Goal: Information Seeking & Learning: Find specific page/section

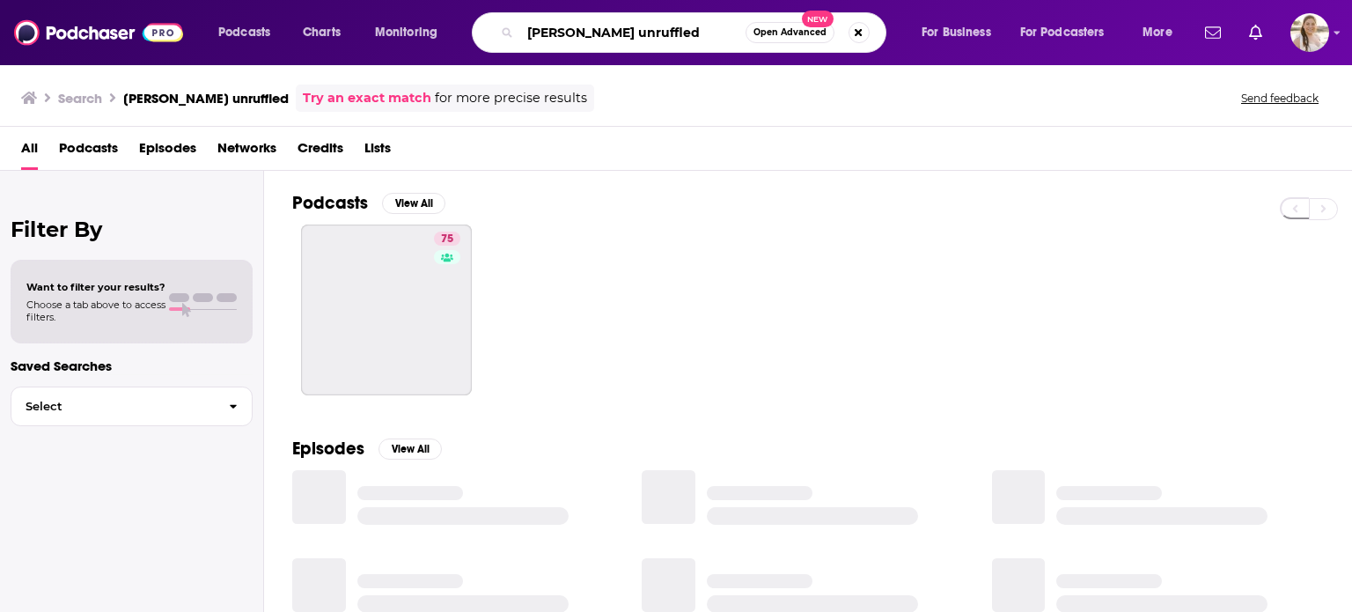
click at [578, 34] on input "[PERSON_NAME] unruffled" at bounding box center [632, 32] width 225 height 28
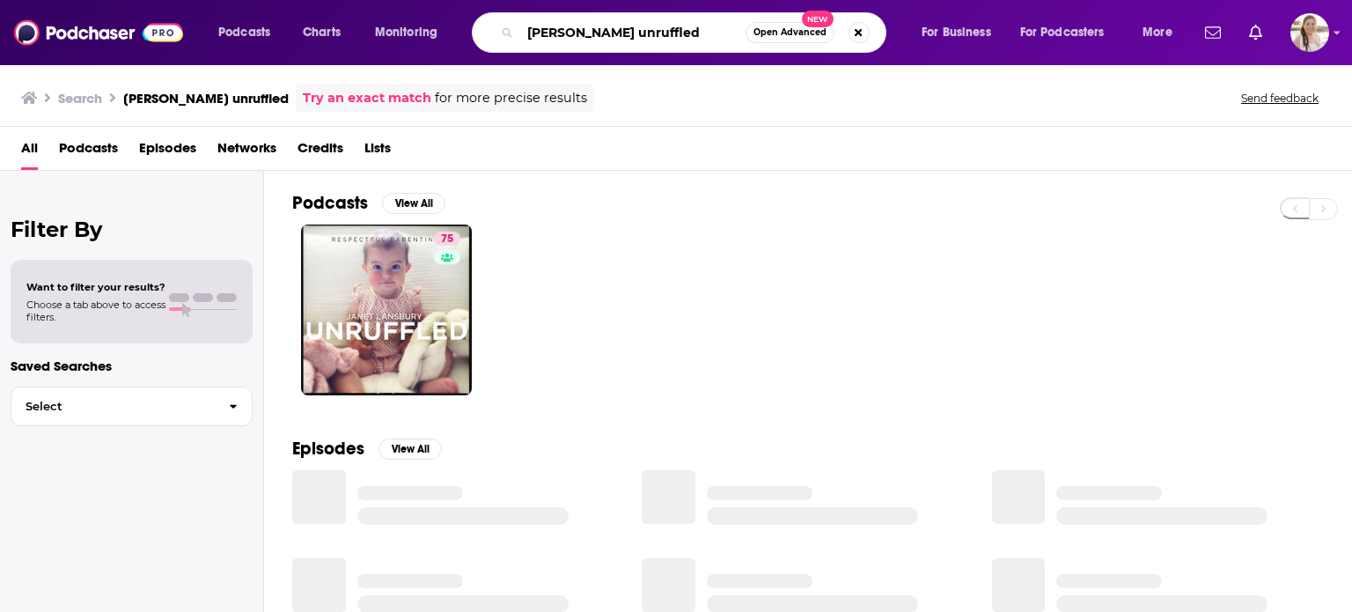
click at [578, 34] on input "[PERSON_NAME] unruffled" at bounding box center [632, 32] width 225 height 28
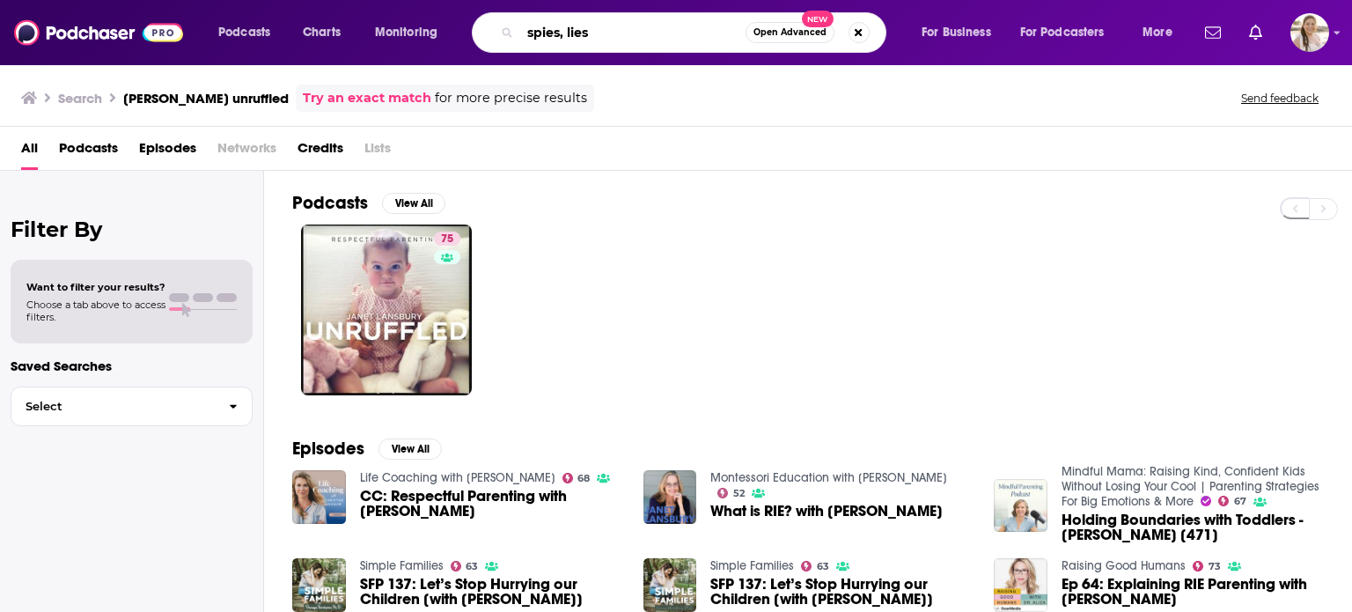
type input "spies, lies"
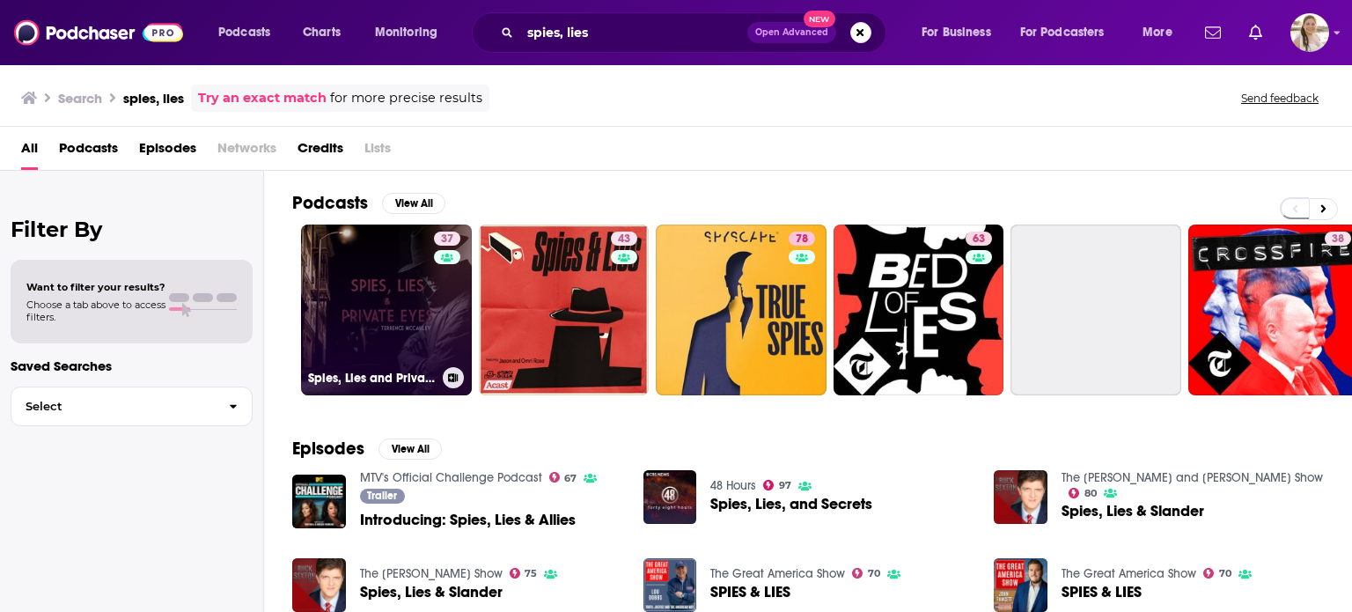
click at [366, 277] on link "37 Spies, Lies and Private Eyes" at bounding box center [386, 309] width 171 height 171
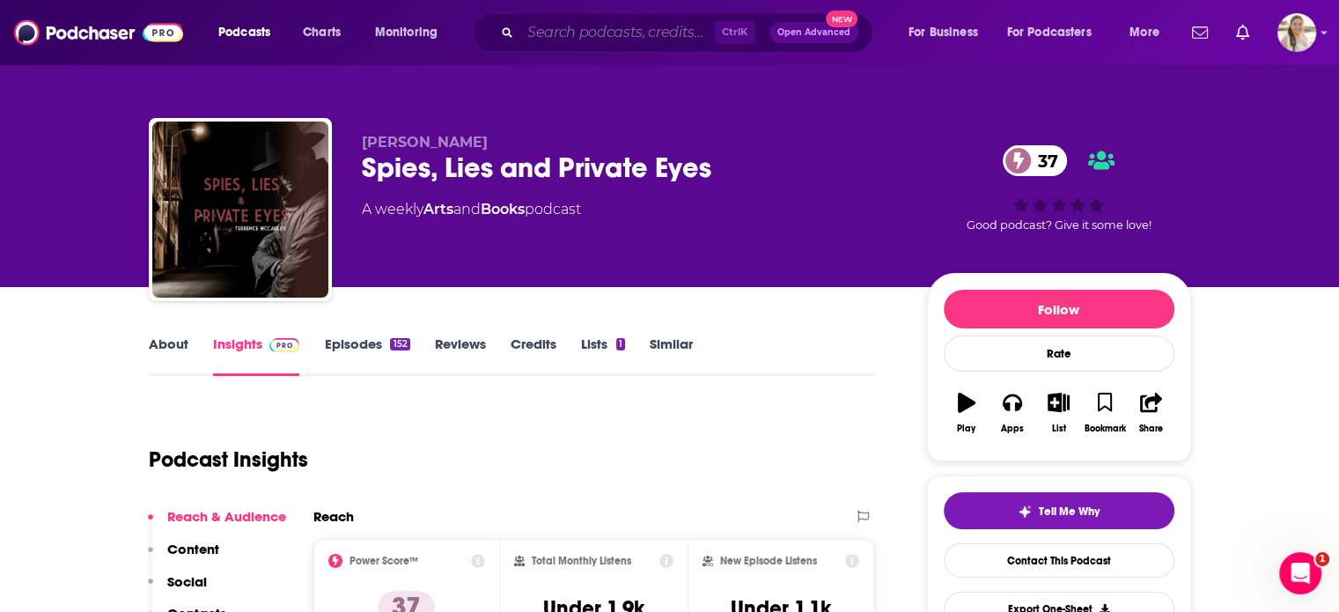
click at [630, 27] on input "Search podcasts, credits, & more..." at bounding box center [617, 32] width 194 height 28
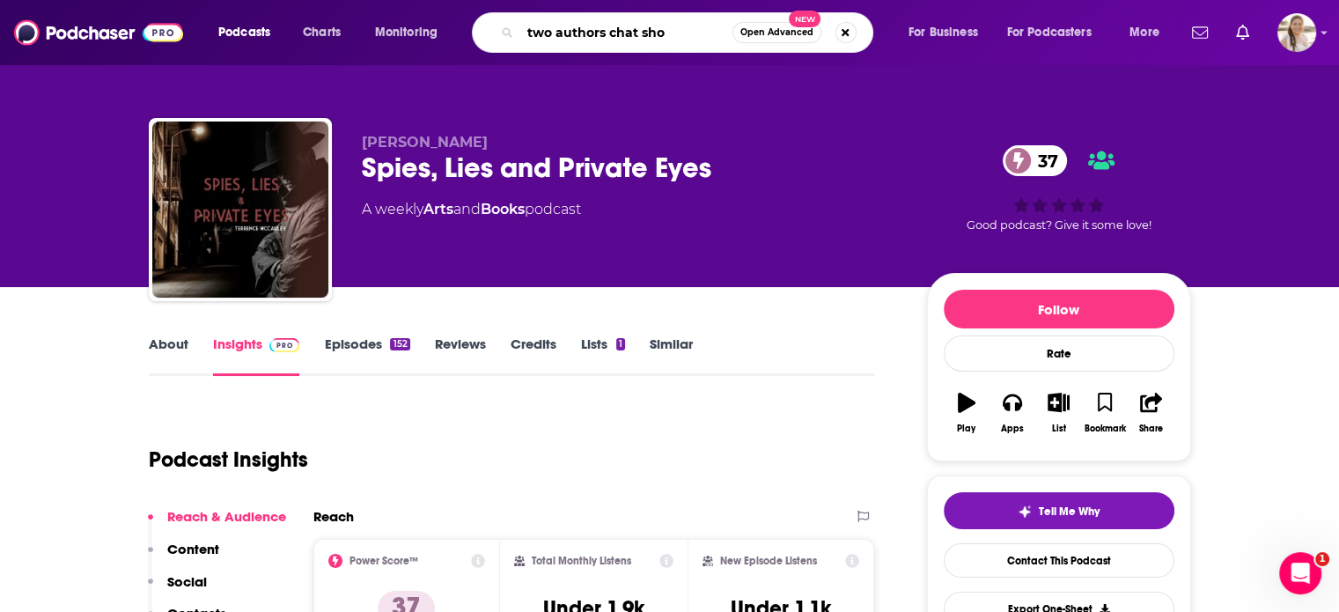
type input "two authors chat show"
